Goal: Find specific page/section: Find specific page/section

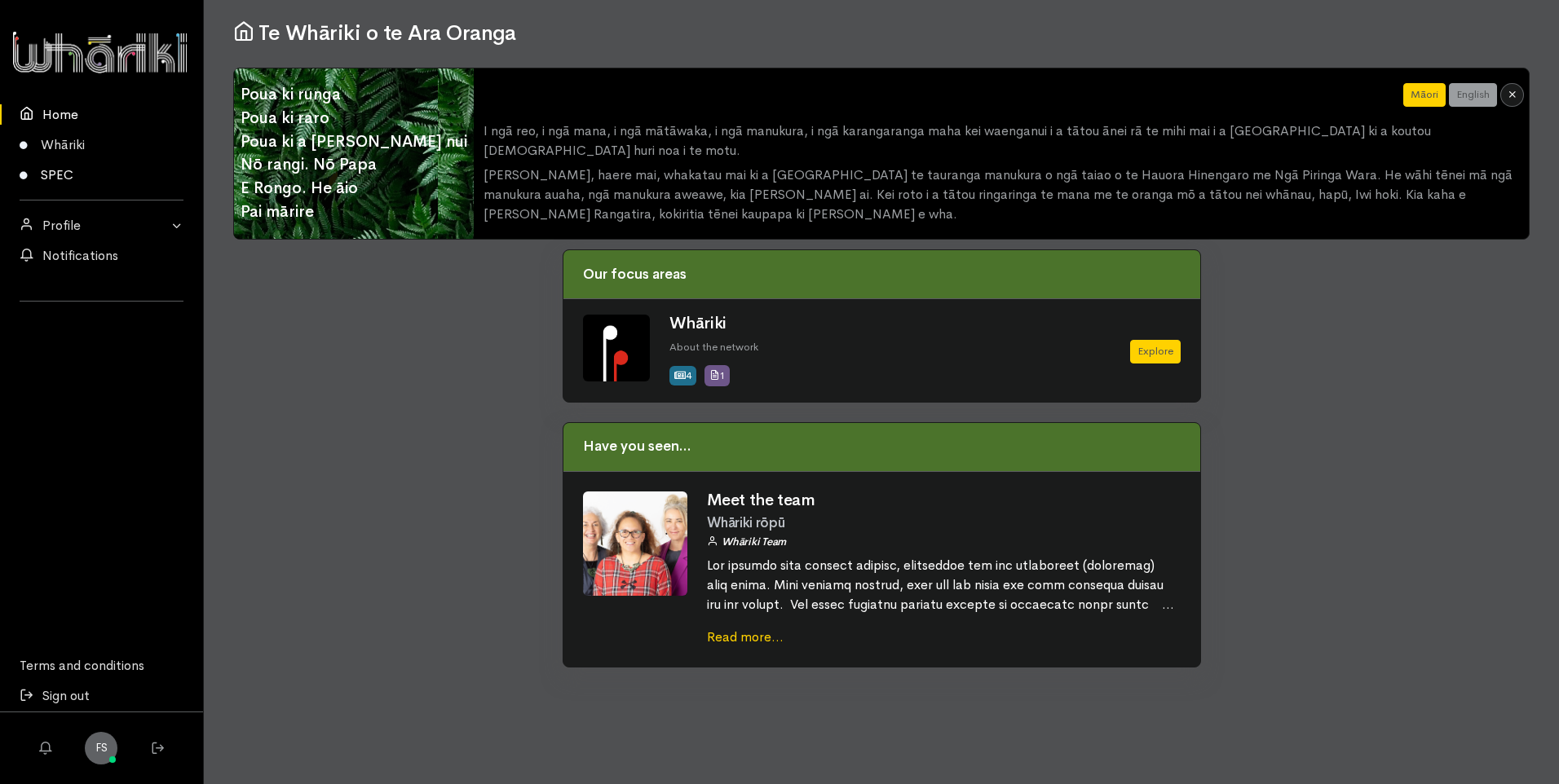
click at [73, 173] on link "SPEC" at bounding box center [101, 174] width 203 height 30
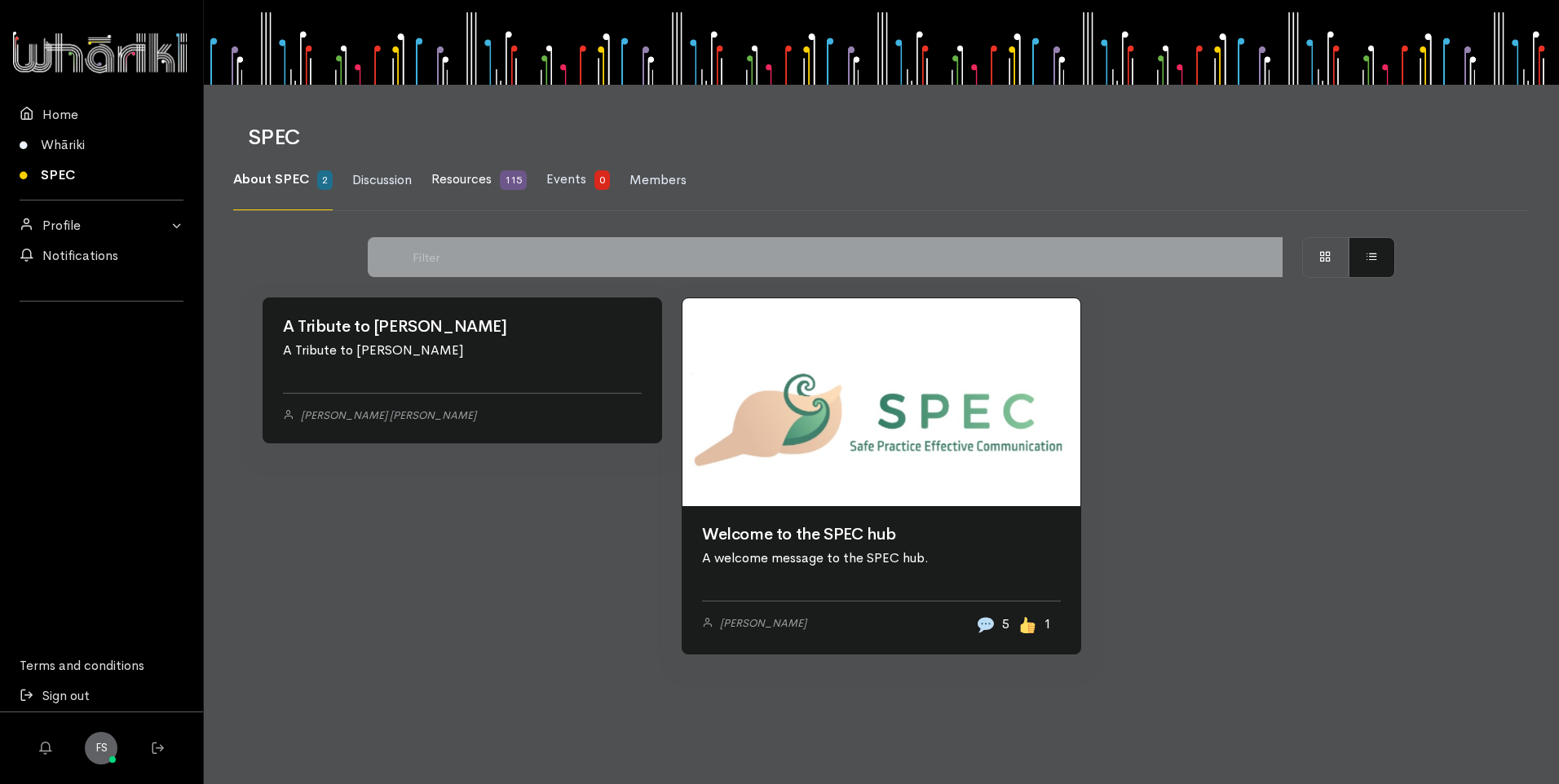
click at [468, 189] on link "Resources 115" at bounding box center [478, 179] width 95 height 60
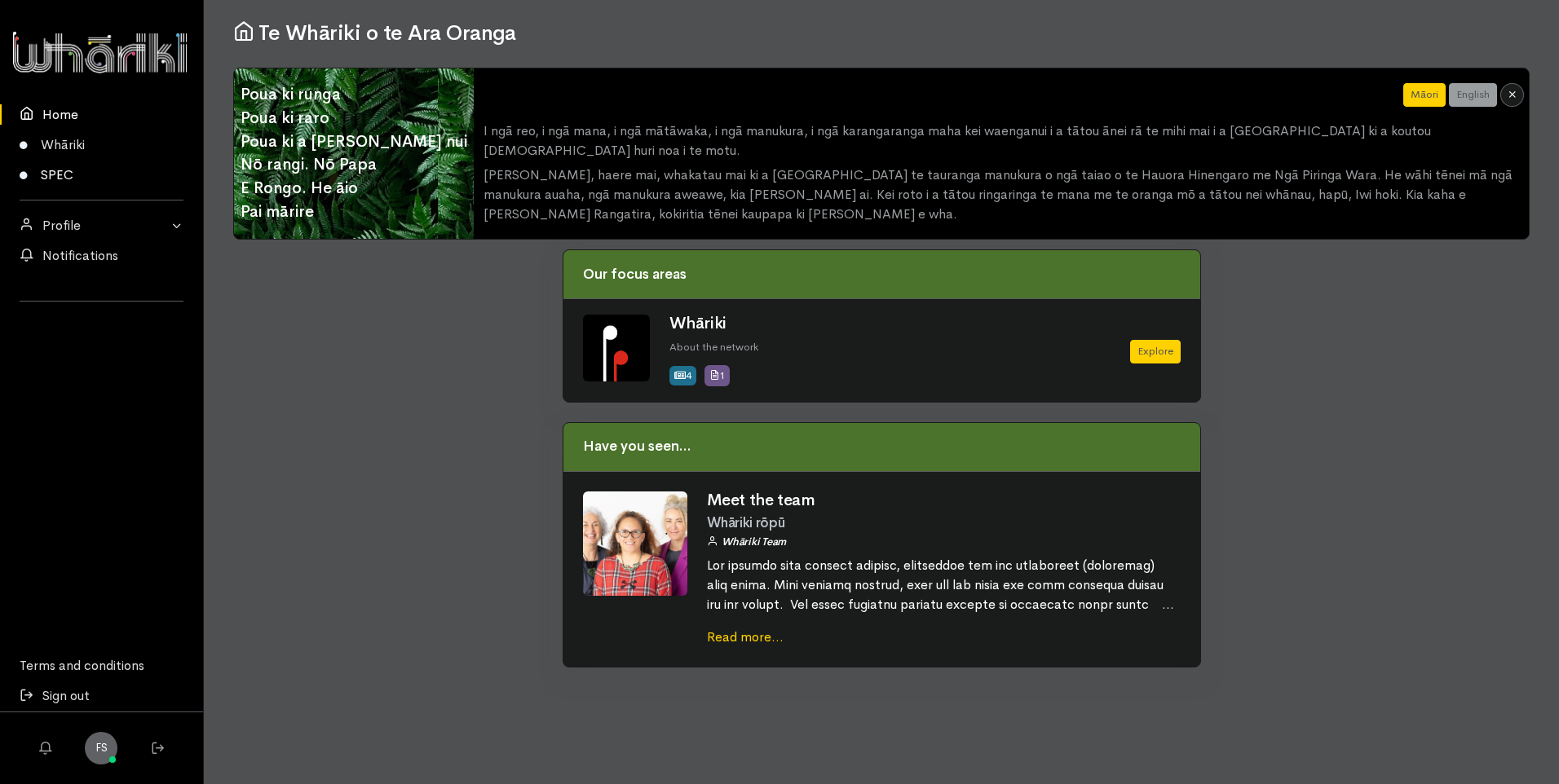
click at [42, 170] on link "SPEC" at bounding box center [101, 174] width 203 height 30
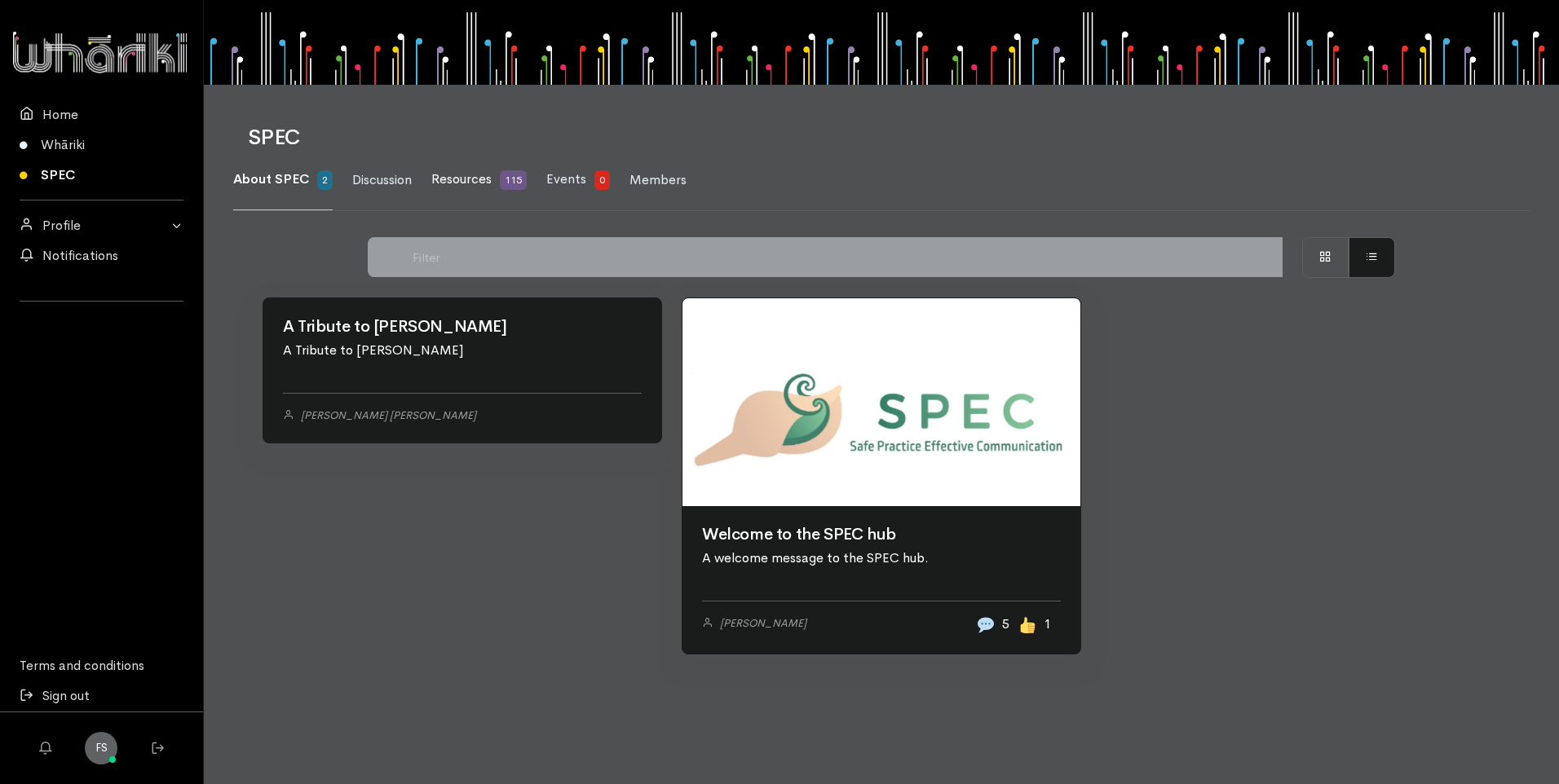
click at [471, 178] on span "Resources" at bounding box center [461, 179] width 60 height 17
